Goal: Information Seeking & Learning: Learn about a topic

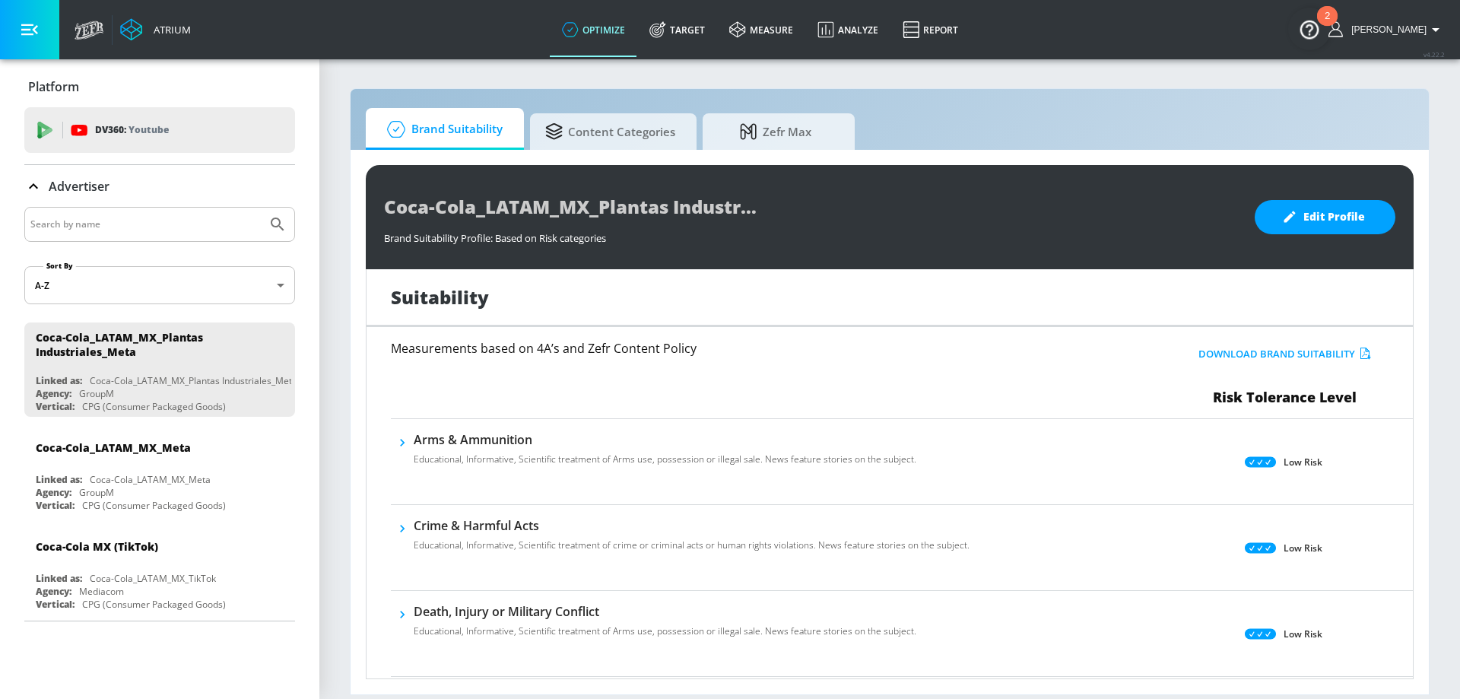
click at [30, 26] on icon "button" at bounding box center [29, 29] width 17 height 11
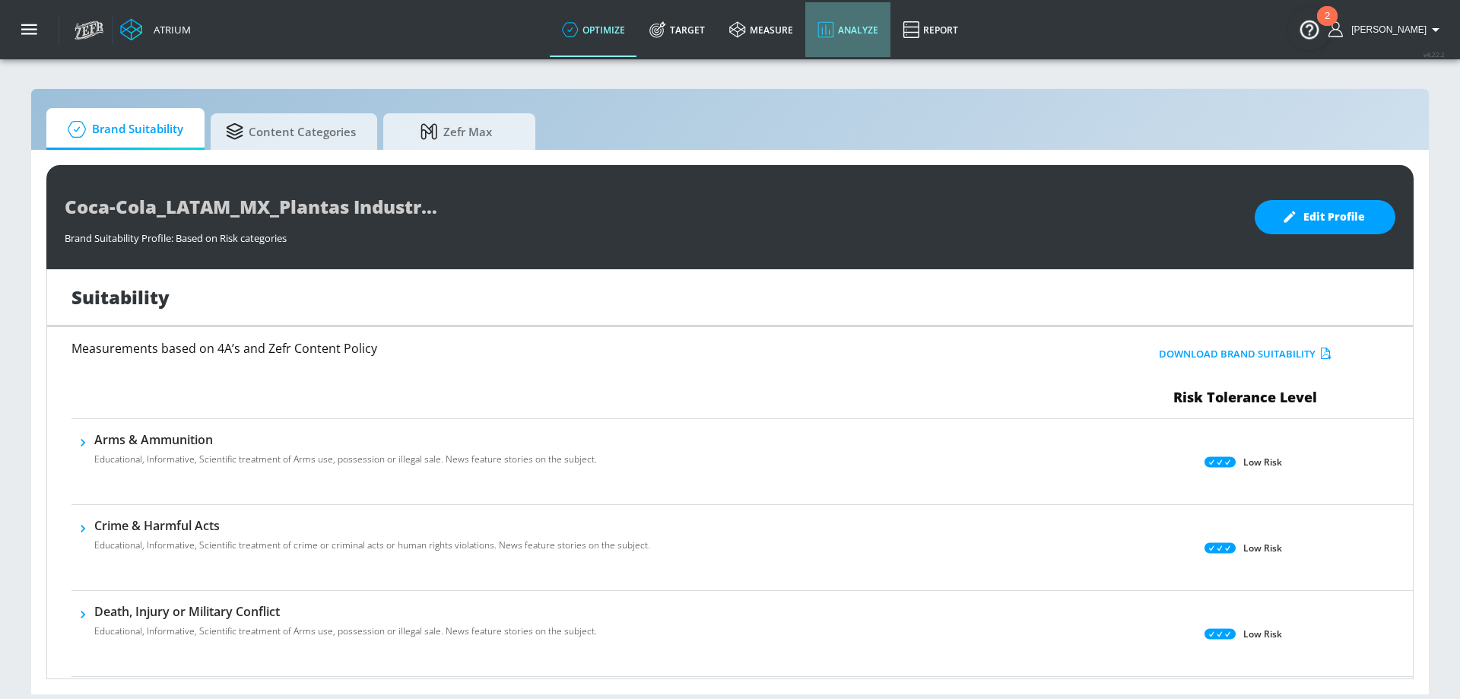
click at [874, 25] on link "Analyze" at bounding box center [847, 29] width 85 height 55
click at [918, 22] on icon at bounding box center [910, 29] width 16 height 17
click at [943, 23] on link "Report" at bounding box center [930, 29] width 80 height 55
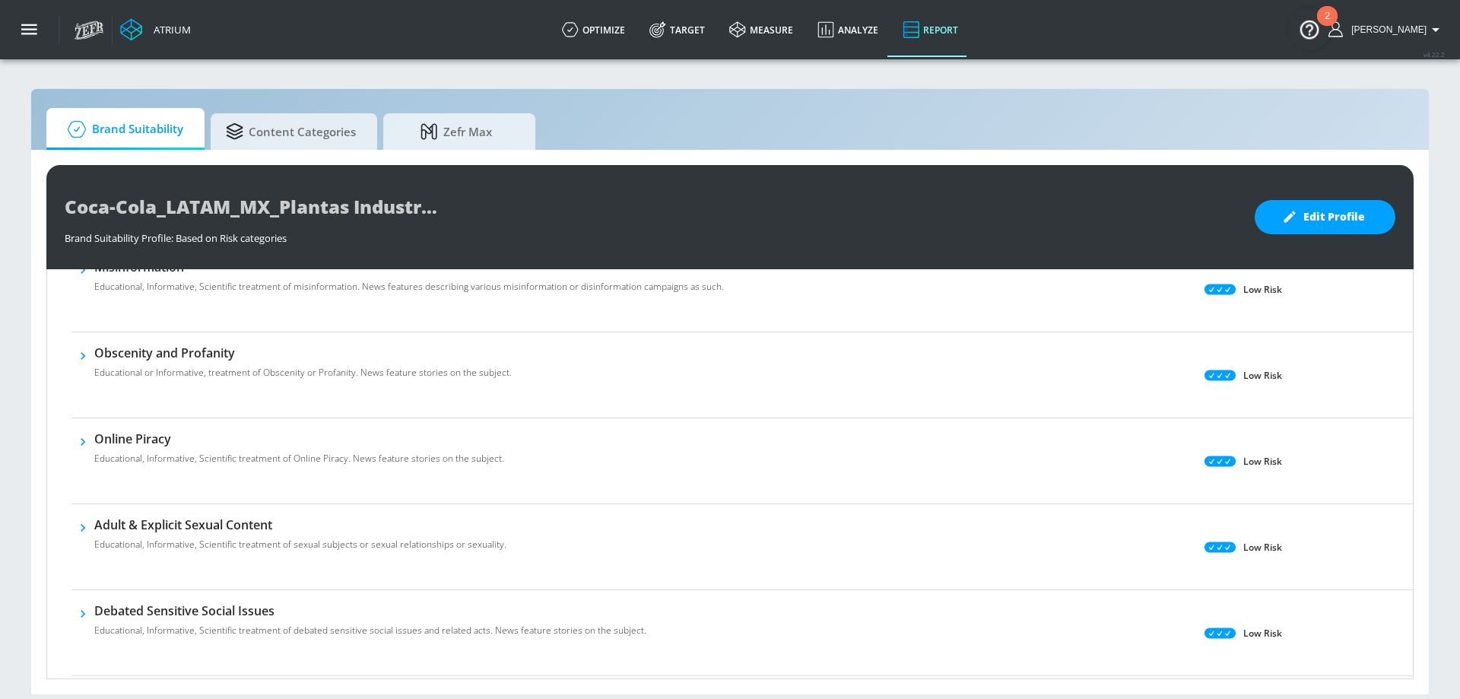
scroll to position [1167, 0]
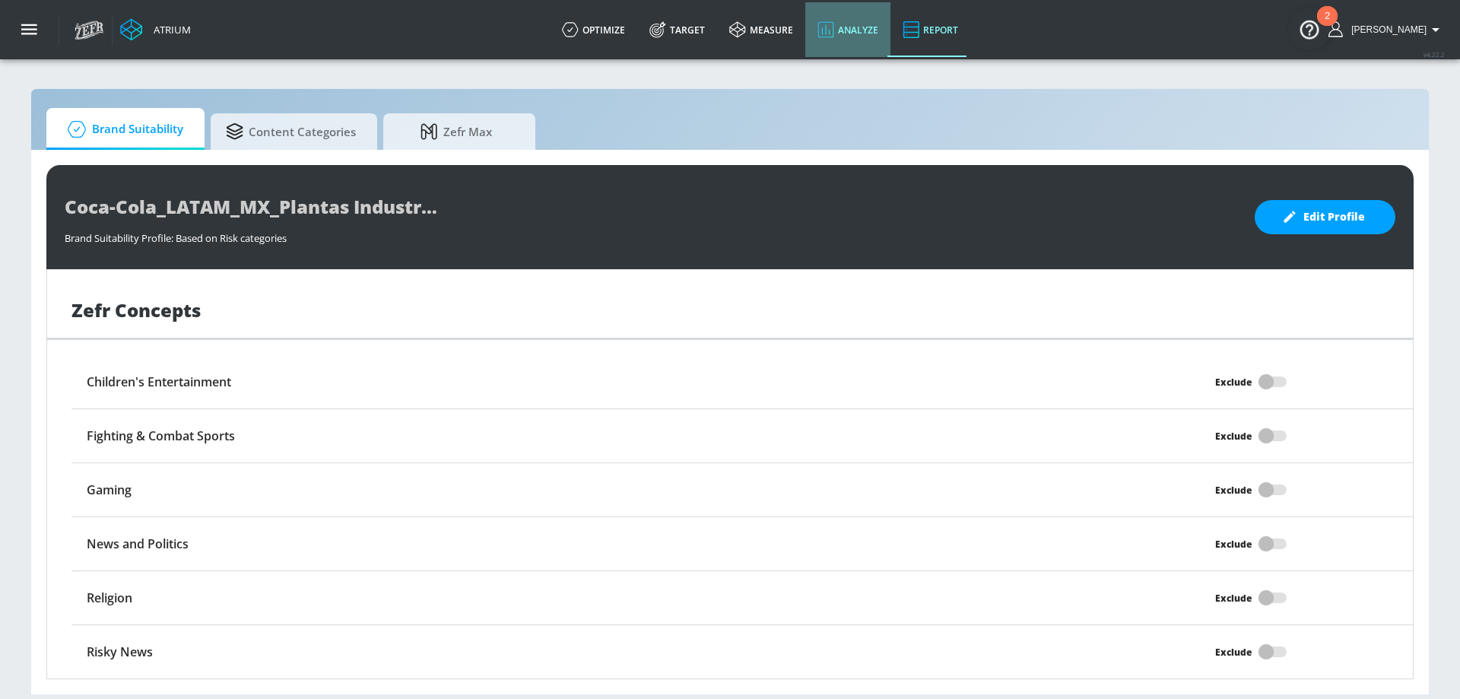
click at [884, 26] on link "Analyze" at bounding box center [847, 29] width 85 height 55
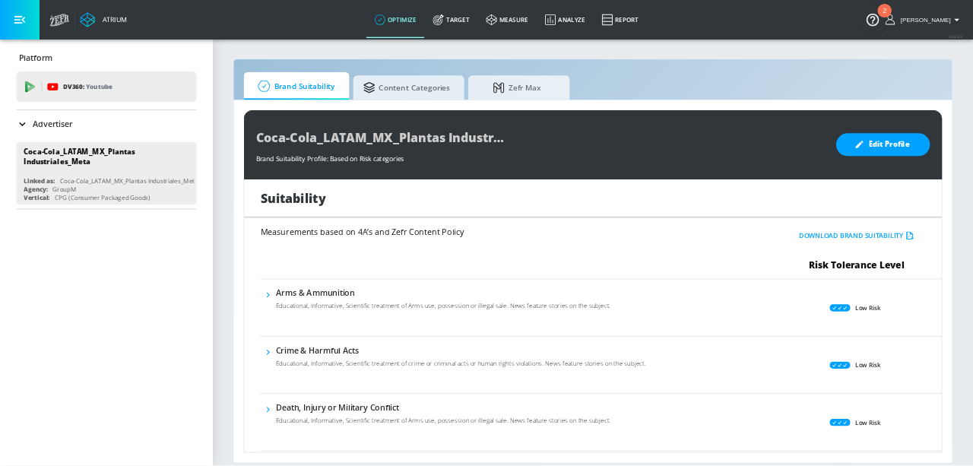
scroll to position [1167, 0]
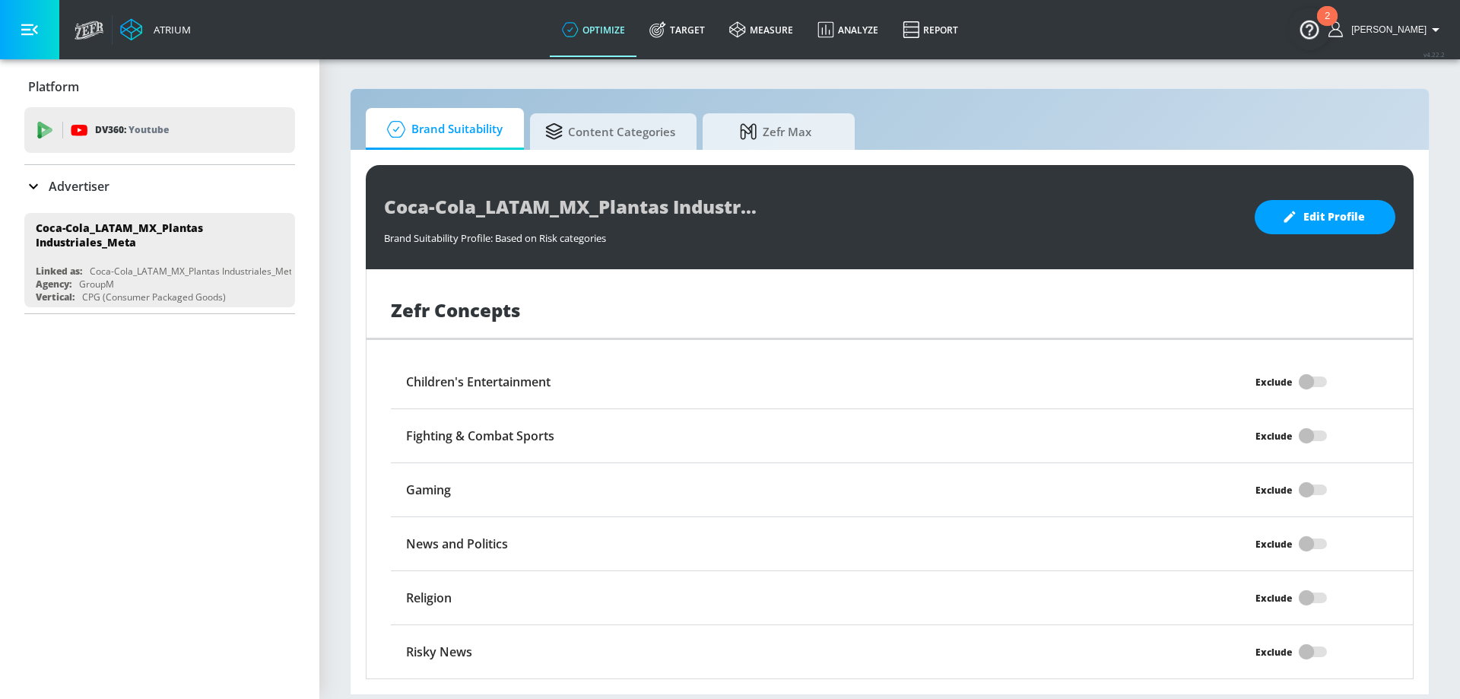
click at [58, 90] on p "Platform" at bounding box center [53, 86] width 51 height 17
click at [22, 24] on icon "button" at bounding box center [29, 29] width 17 height 11
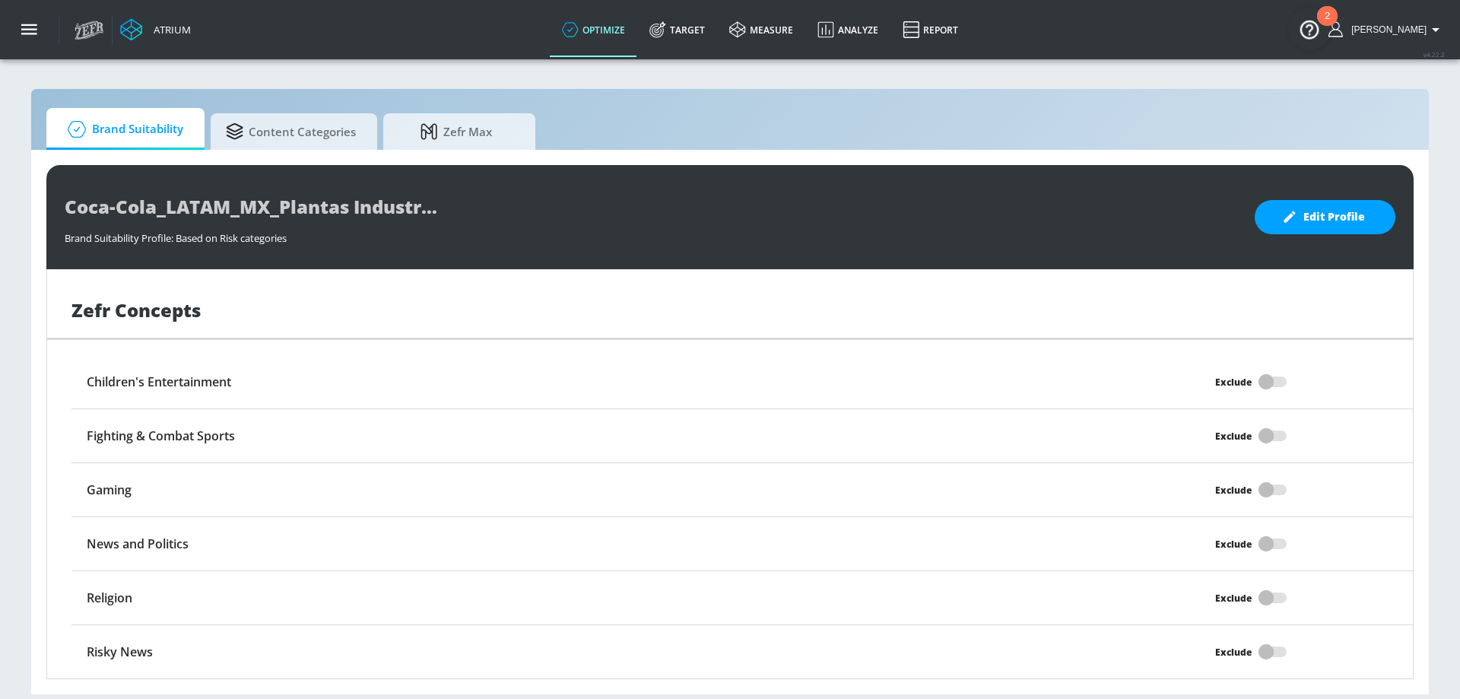
click at [87, 30] on icon at bounding box center [90, 30] width 30 height 19
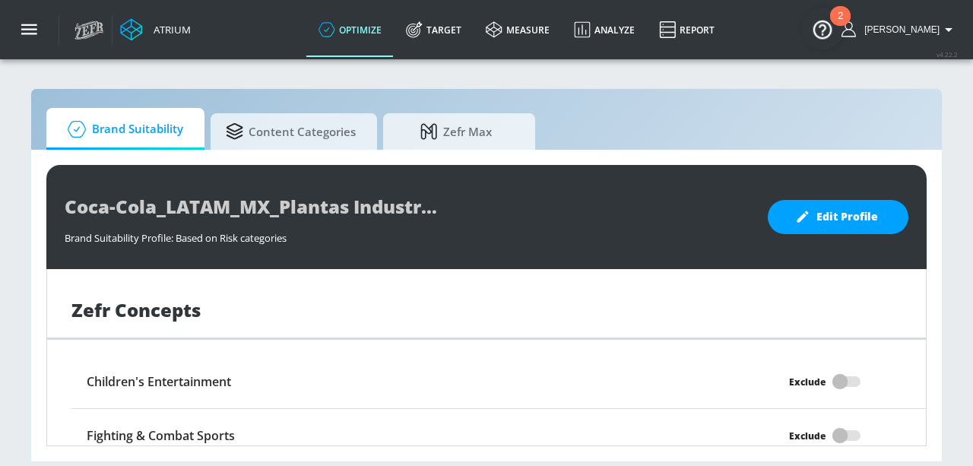
scroll to position [1164, 0]
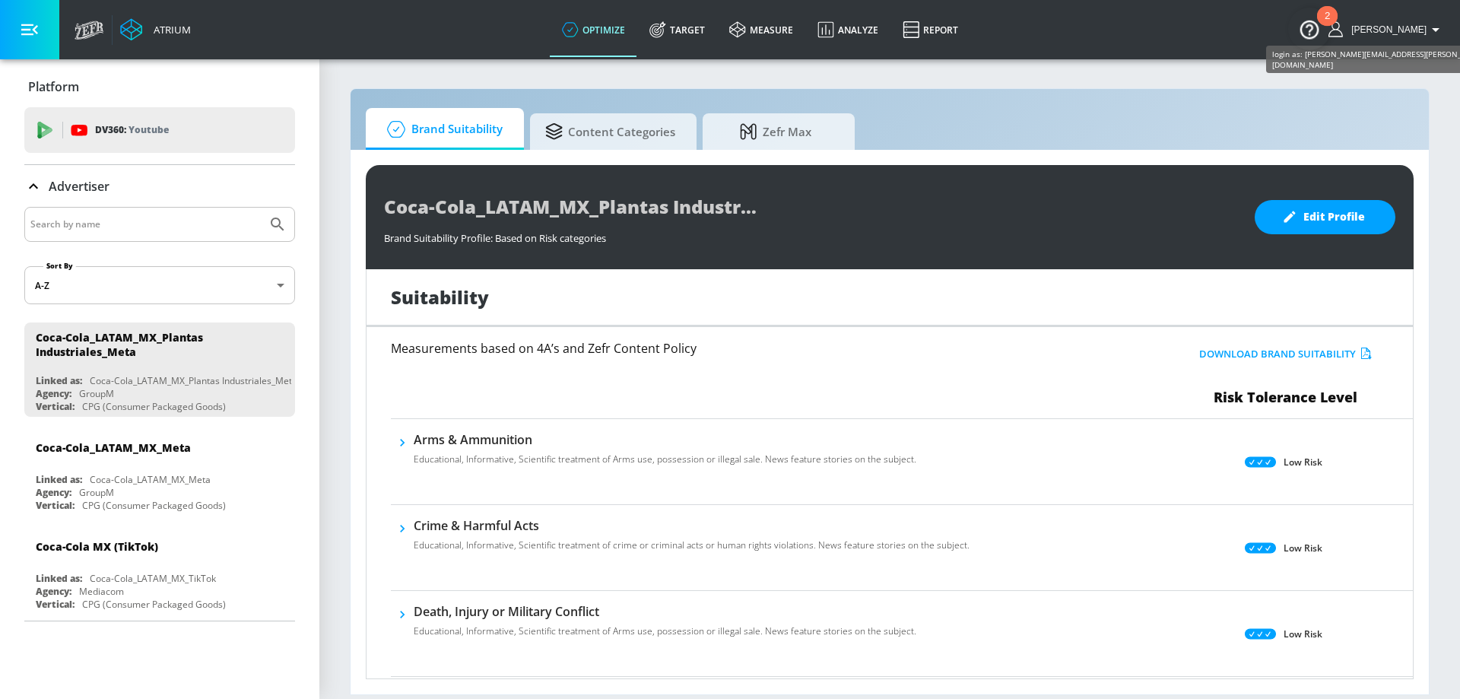
click at [1404, 31] on span "[PERSON_NAME]" at bounding box center [1385, 29] width 81 height 11
click at [782, 30] on div at bounding box center [730, 349] width 1460 height 699
click at [797, 30] on link "measure" at bounding box center [761, 29] width 88 height 55
click at [138, 291] on body "Atrium optimize Target measure Analyze Report optimize Target measure Analyze R…" at bounding box center [730, 349] width 1460 height 699
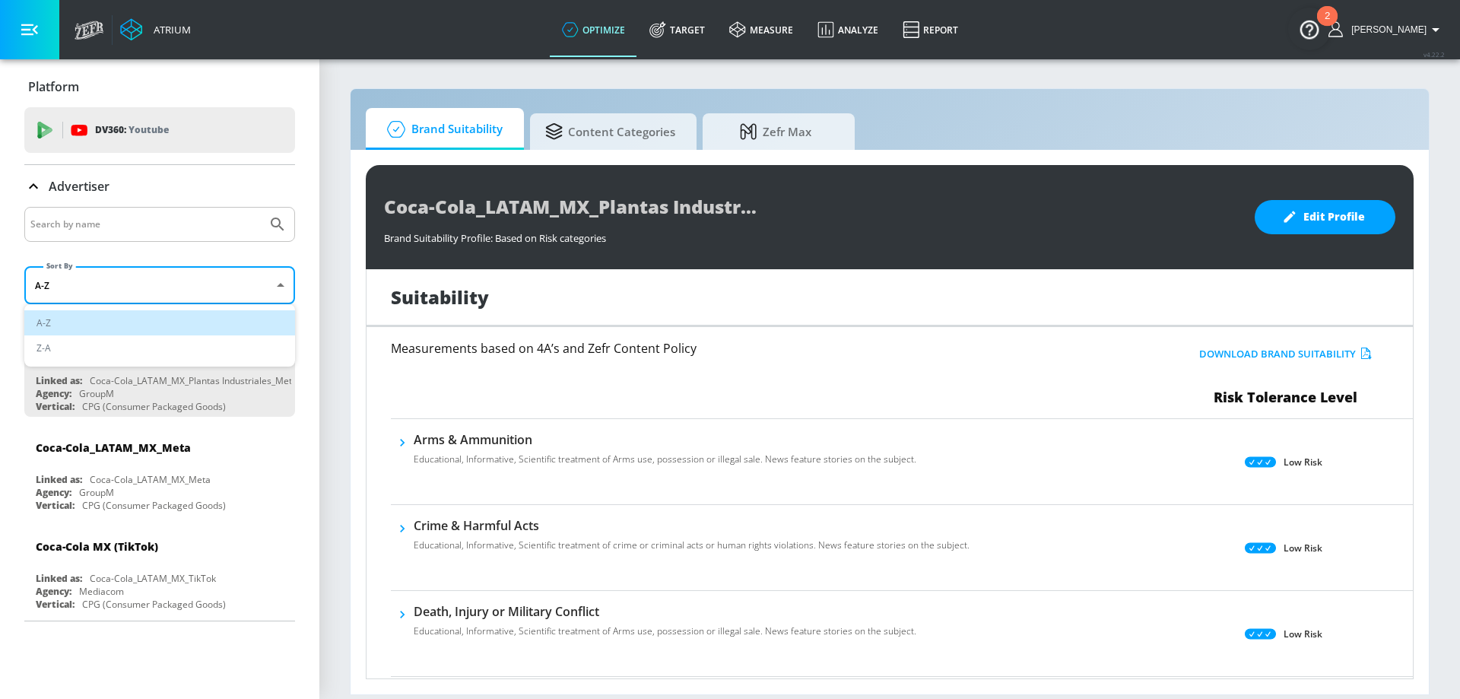
click at [138, 291] on div at bounding box center [730, 349] width 1460 height 699
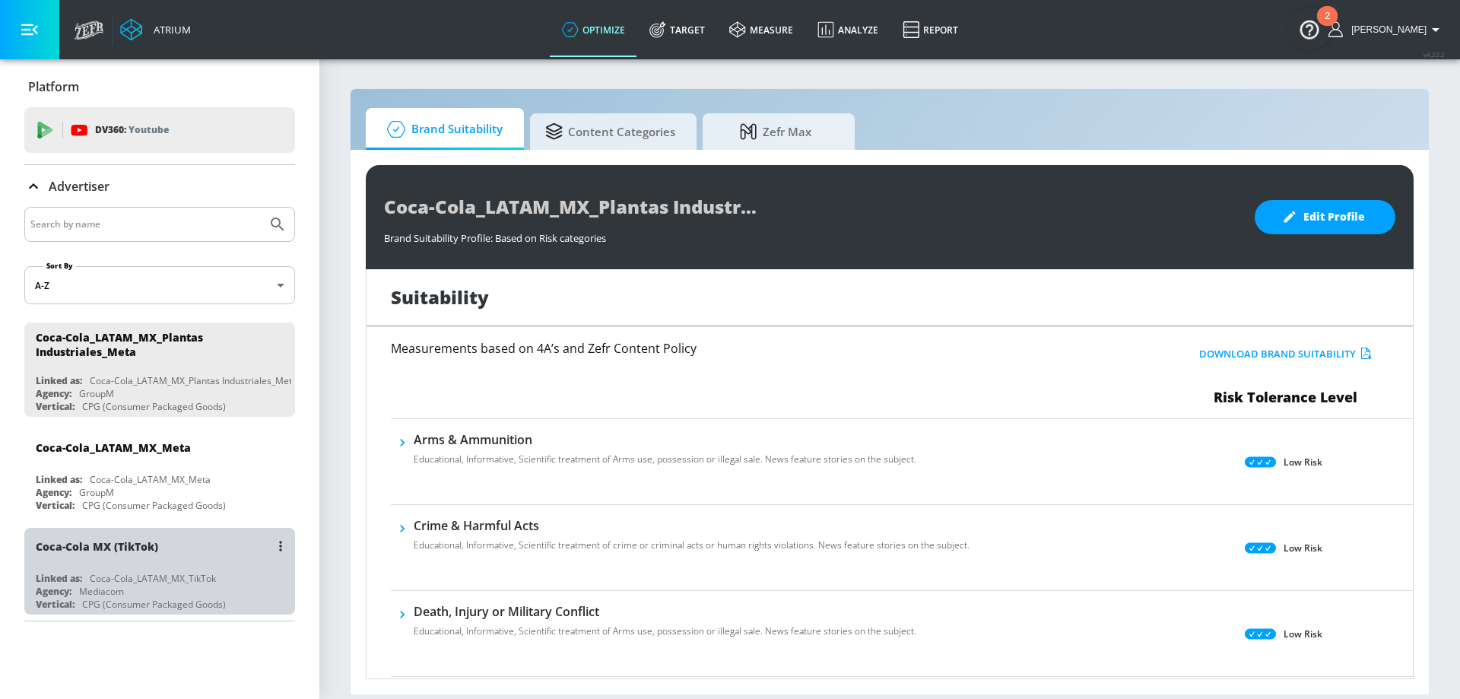
click at [144, 577] on div "Coca-Cola_LATAM_MX_TikTok" at bounding box center [153, 578] width 126 height 13
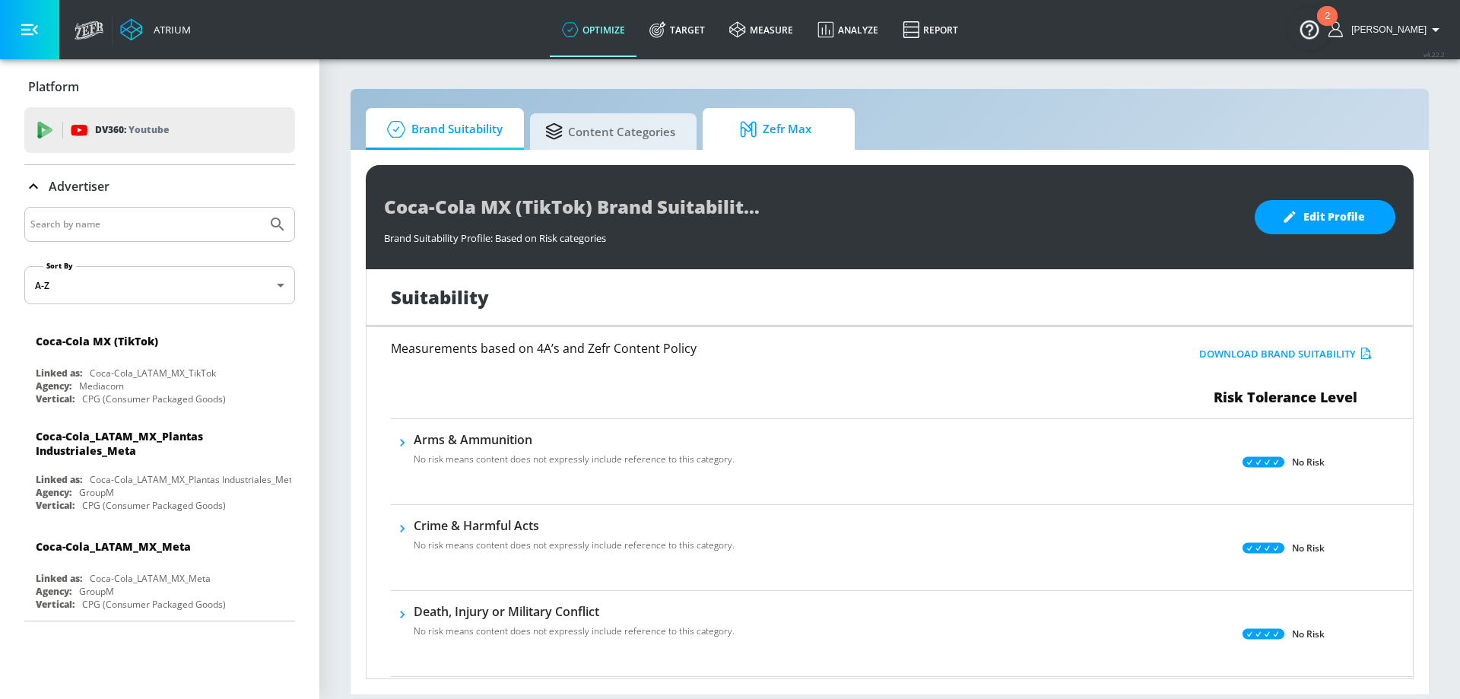
click at [791, 131] on span "Zefr Max" at bounding box center [776, 129] width 116 height 36
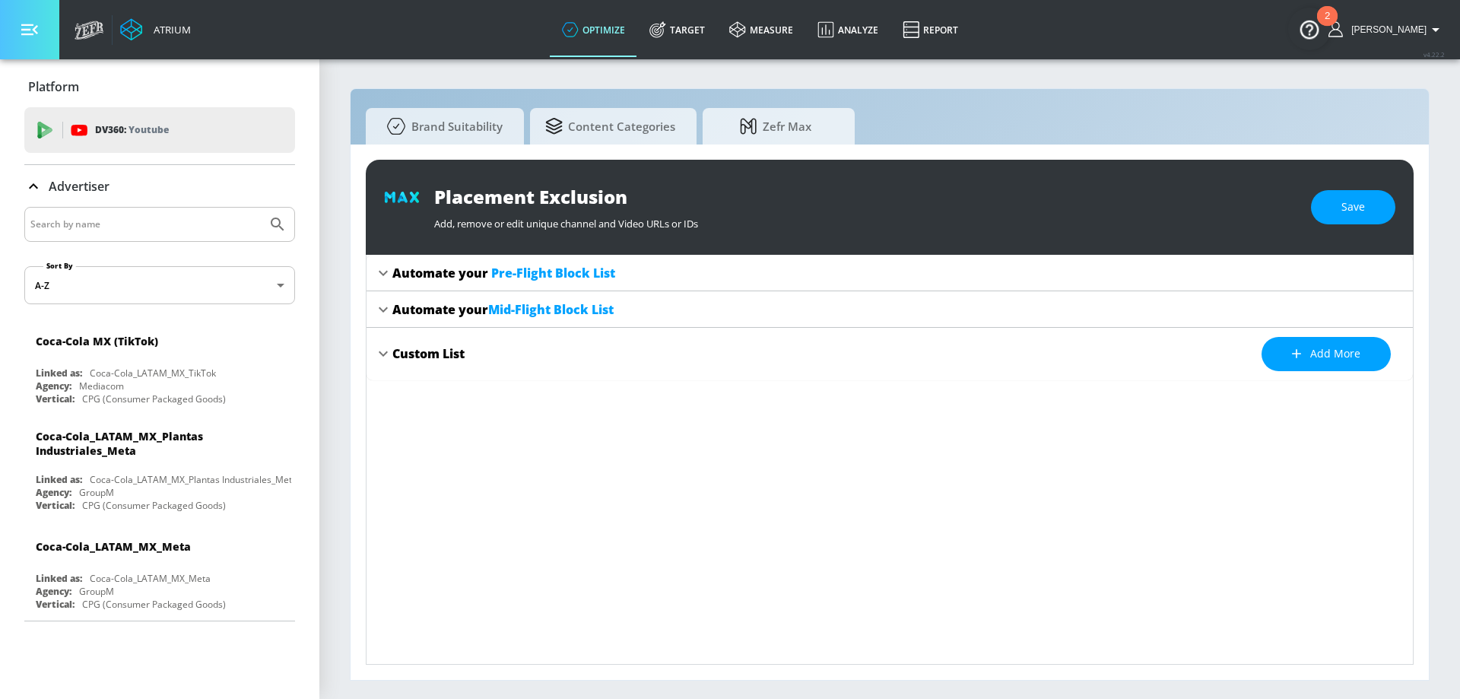
click at [27, 27] on icon "button" at bounding box center [29, 29] width 17 height 17
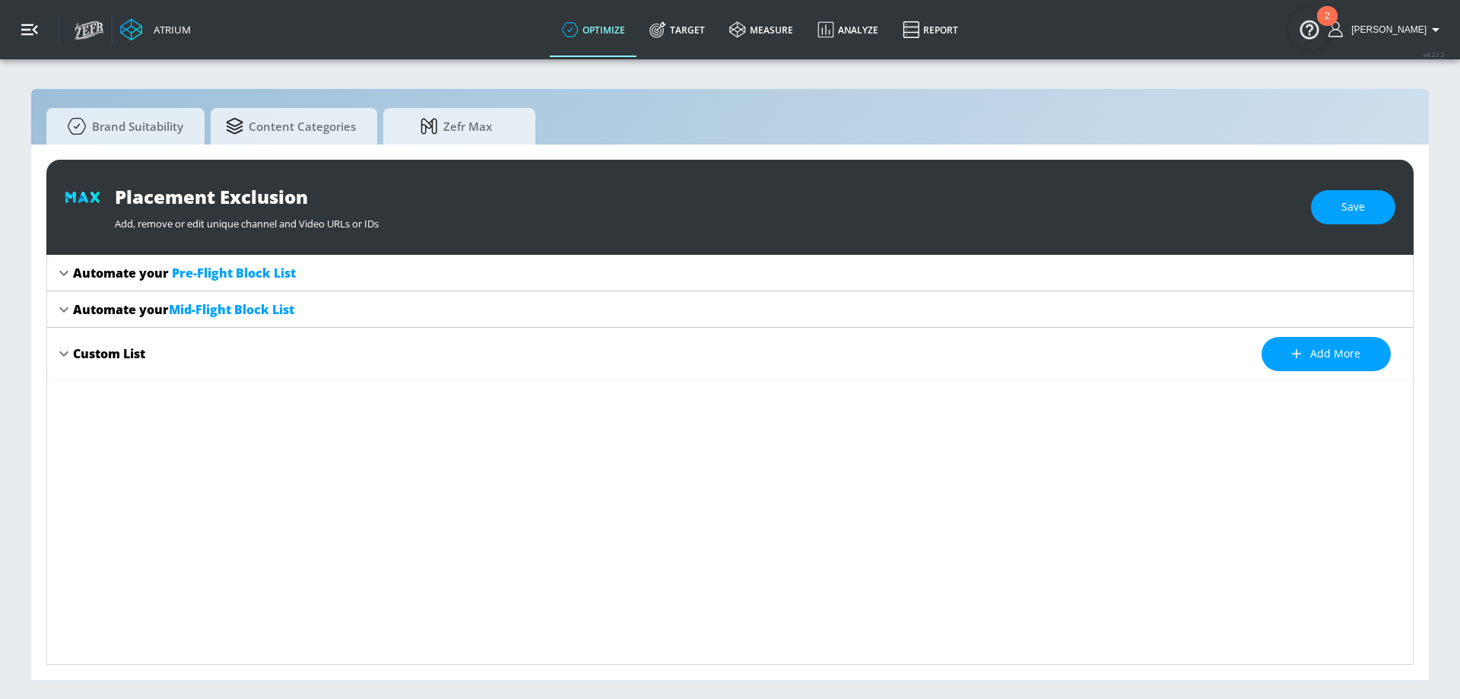
click at [27, 27] on icon "button" at bounding box center [29, 29] width 17 height 17
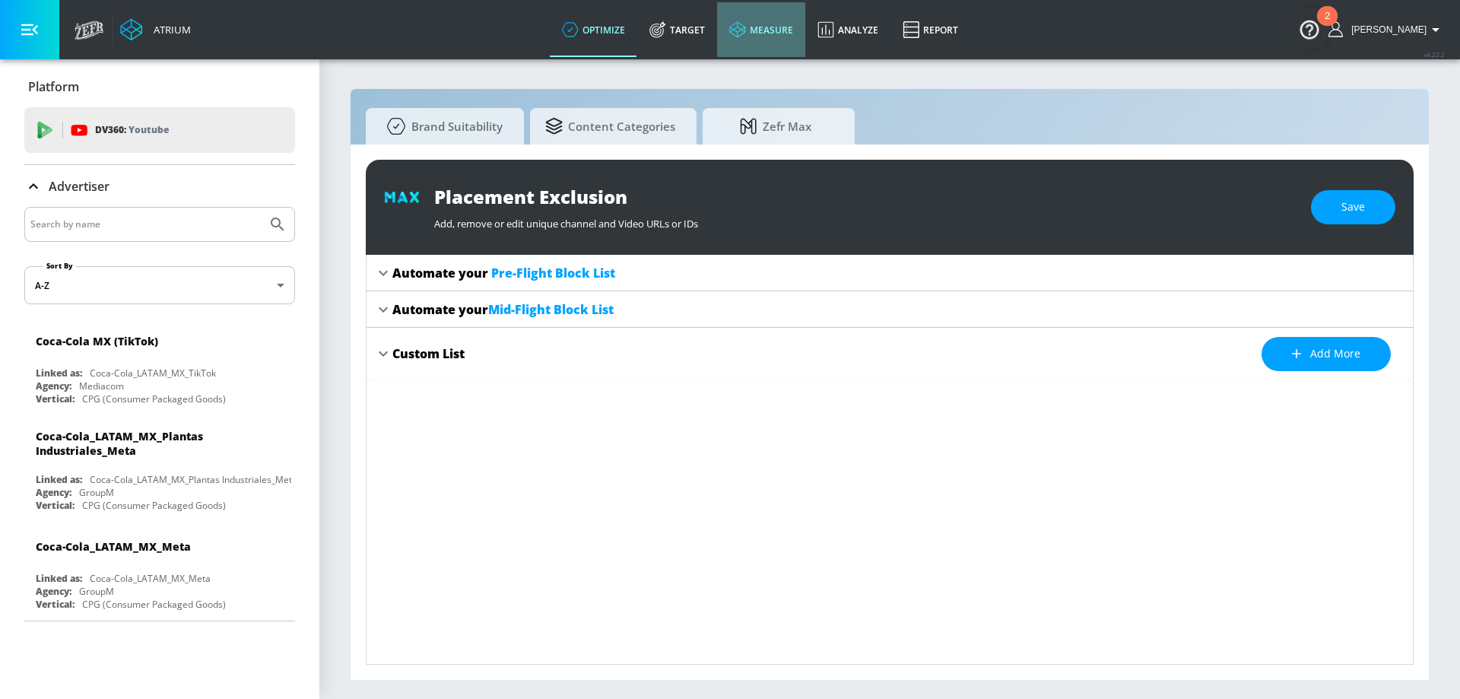
click at [796, 28] on link "measure" at bounding box center [761, 29] width 88 height 55
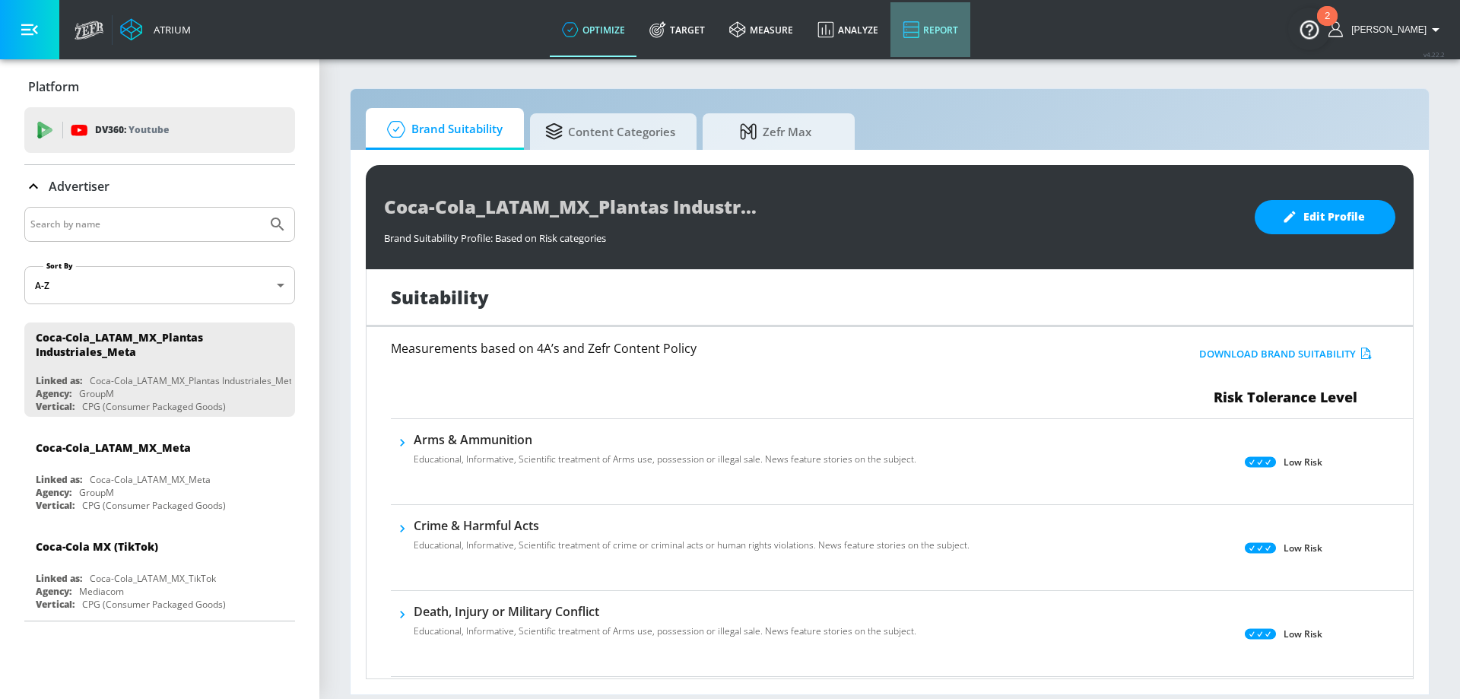
click at [961, 30] on link "Report" at bounding box center [930, 29] width 80 height 55
